Goal: Task Accomplishment & Management: Manage account settings

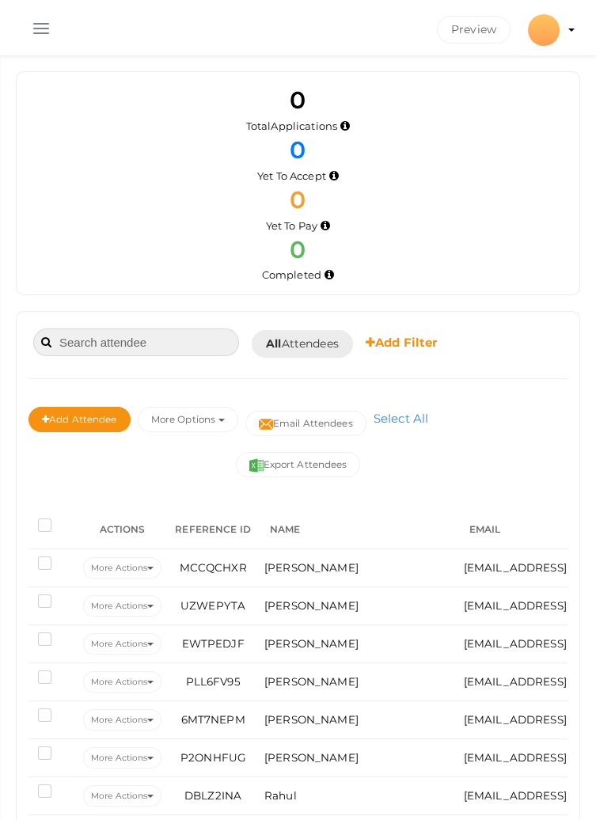
click at [147, 341] on input at bounding box center [136, 342] width 206 height 28
click at [36, 29] on button "button" at bounding box center [41, 25] width 41 height 41
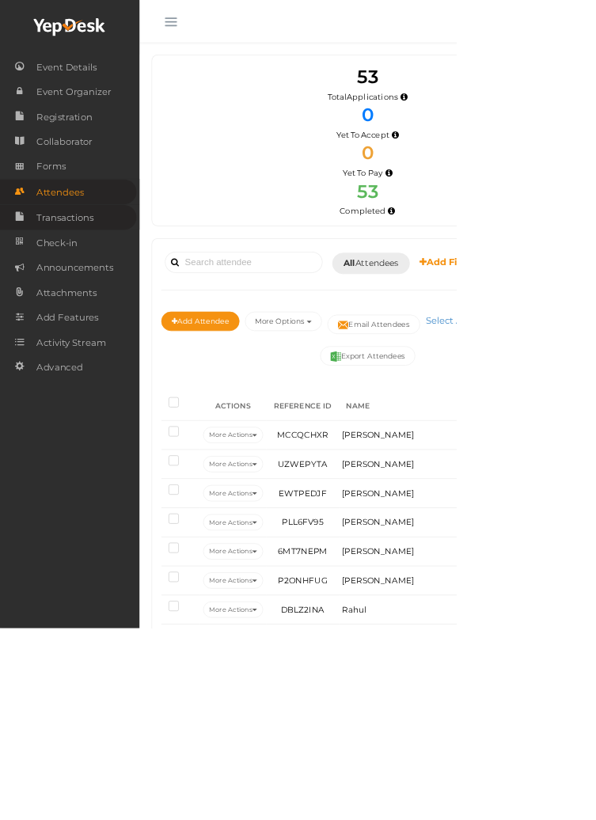
click at [53, 293] on span "Transactions" at bounding box center [84, 284] width 75 height 32
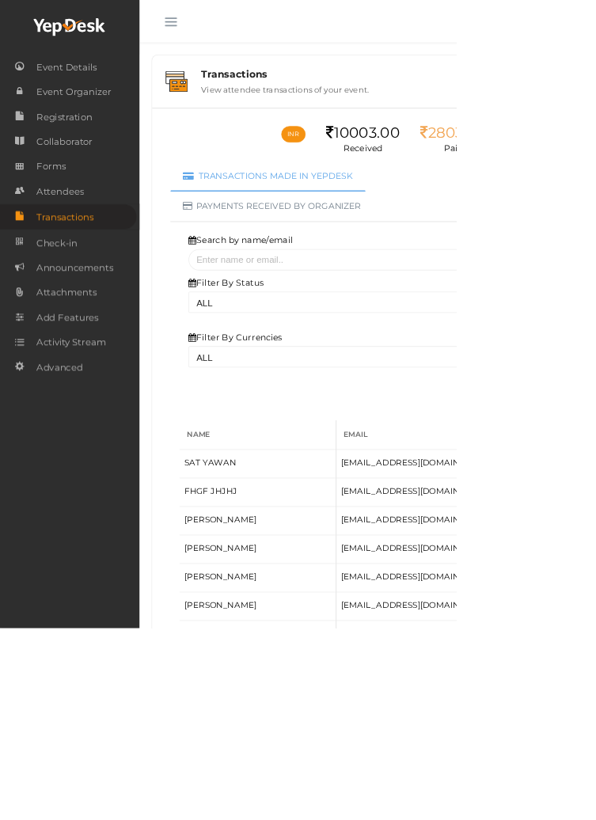
click at [220, 15] on button "button" at bounding box center [223, 25] width 41 height 41
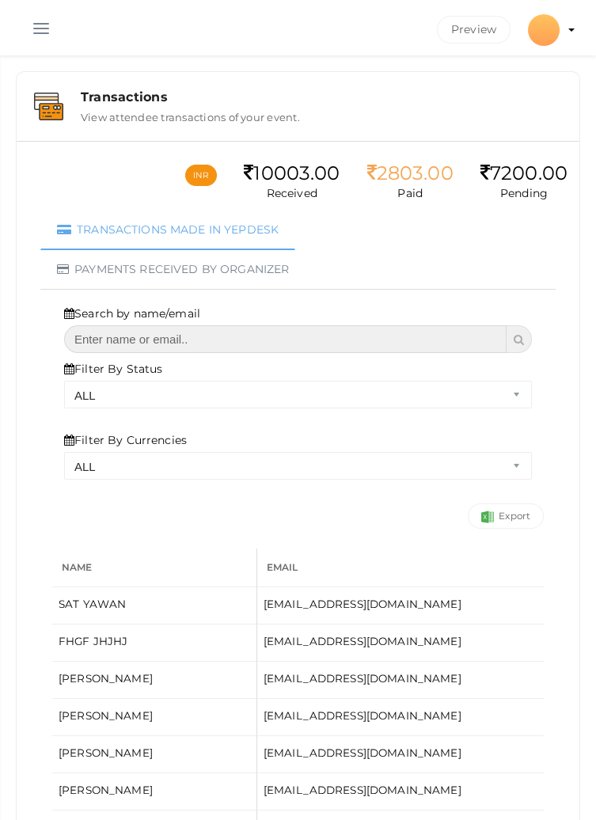
click at [229, 338] on input "text" at bounding box center [285, 339] width 442 height 28
type input "[PERSON_NAME]"
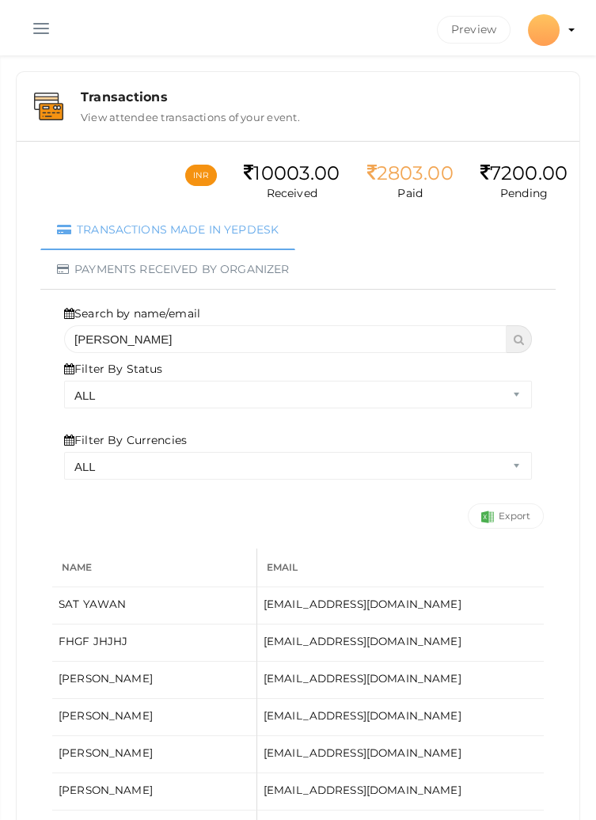
click at [514, 340] on icon at bounding box center [519, 339] width 10 height 11
select select "? string:ALL ?"
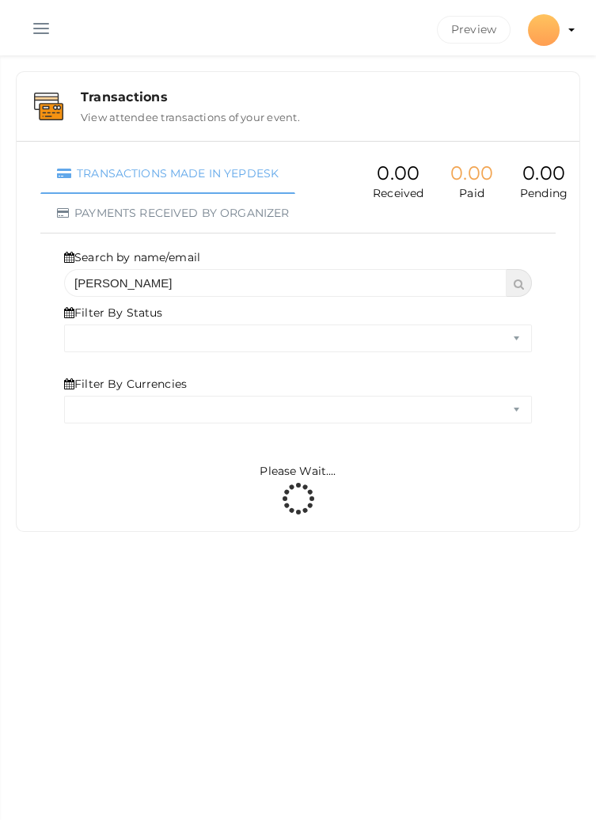
select select "ALL"
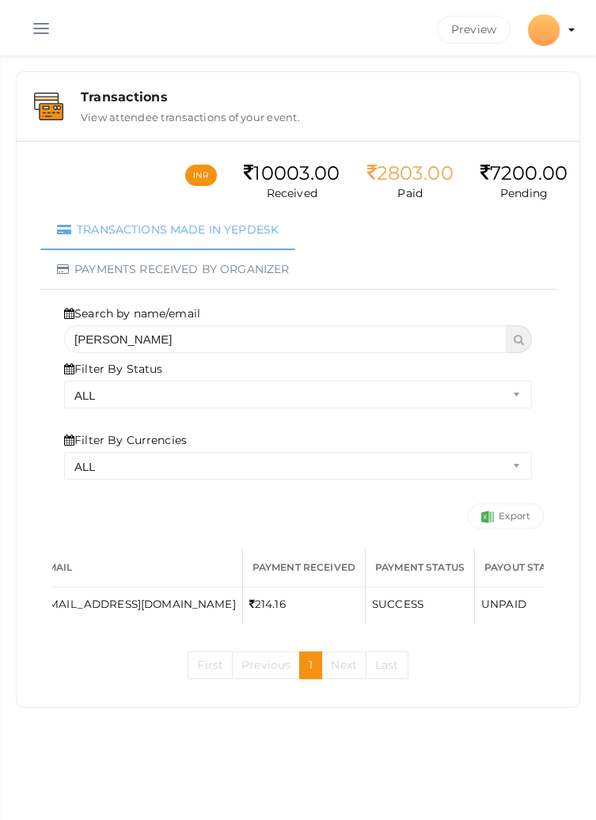
scroll to position [0, 133]
